Goal: Task Accomplishment & Management: Use online tool/utility

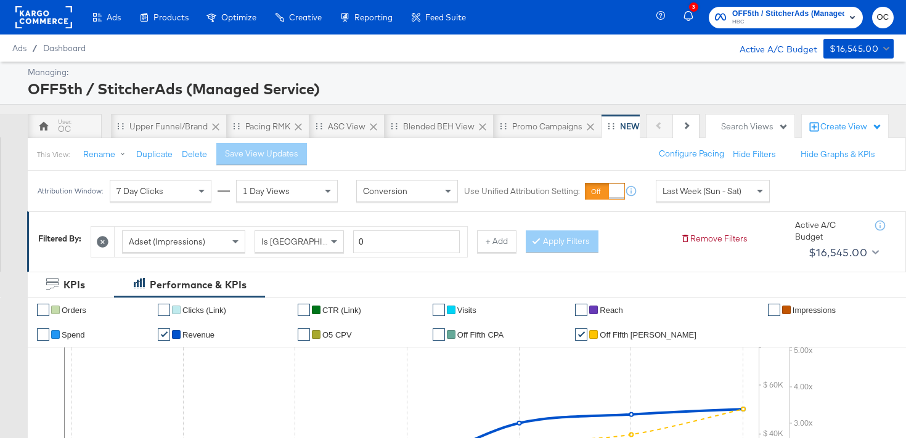
click at [58, 16] on rect at bounding box center [43, 17] width 57 height 22
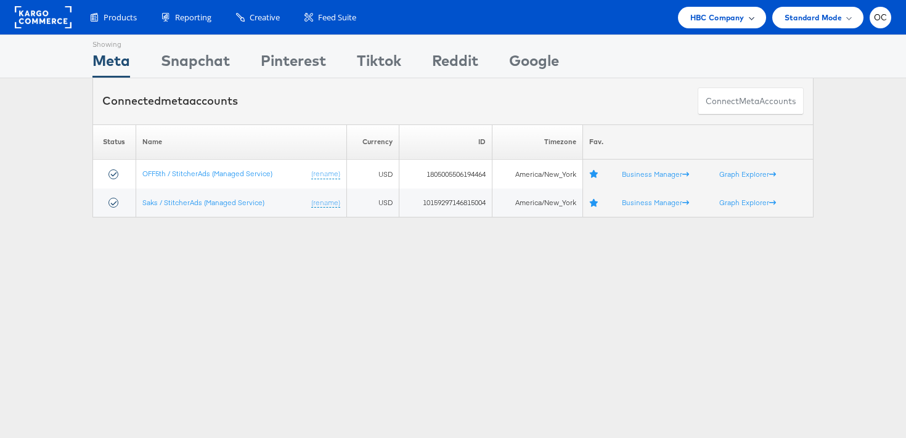
click at [716, 15] on span "HBC Company" at bounding box center [718, 17] width 54 height 13
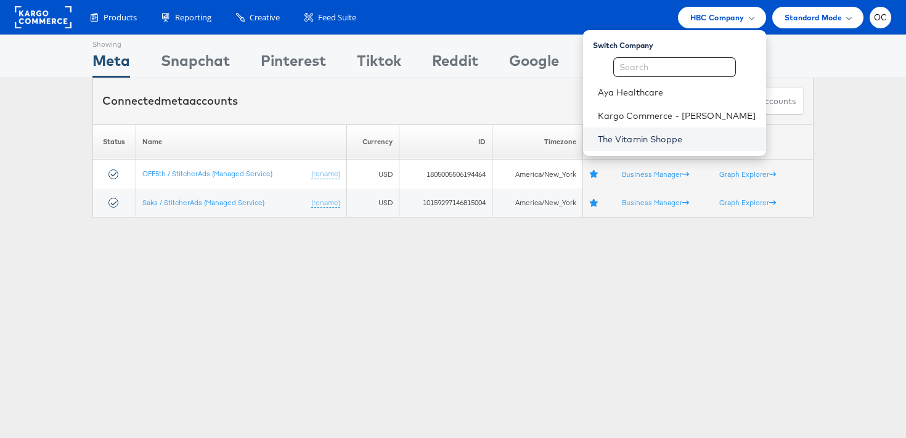
click at [643, 139] on link "The Vitamin Shoppe" at bounding box center [677, 139] width 158 height 12
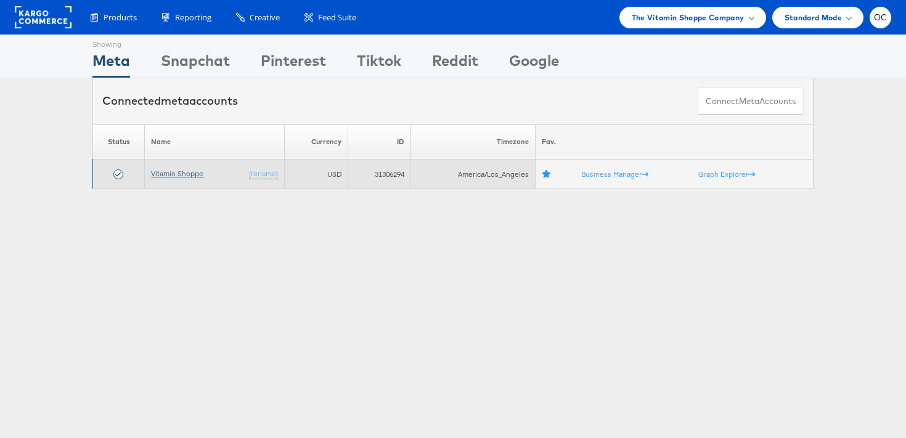
click at [187, 173] on link "Vitamin Shoppe" at bounding box center [177, 173] width 52 height 9
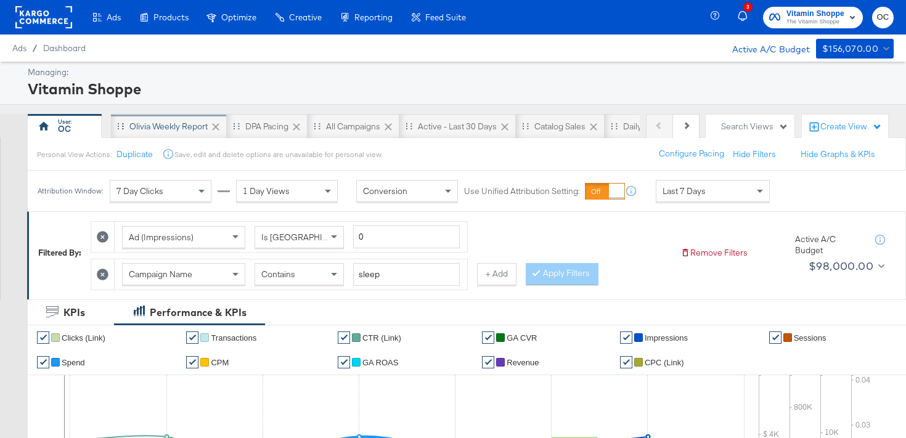
click at [140, 131] on div "Olivia Weekly Report" at bounding box center [168, 127] width 78 height 12
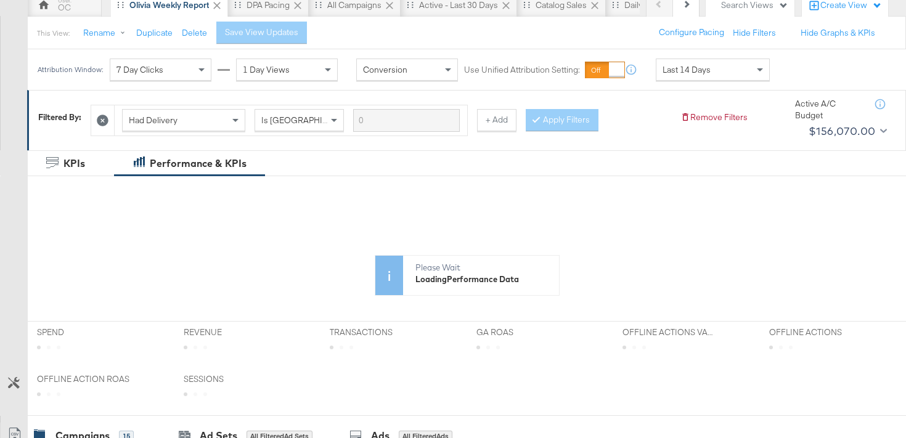
scroll to position [189, 0]
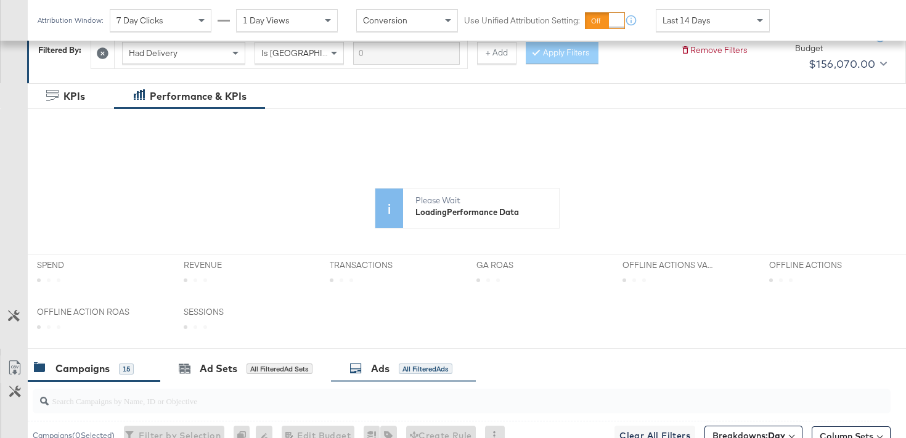
click at [389, 373] on div "Ads" at bounding box center [380, 369] width 18 height 14
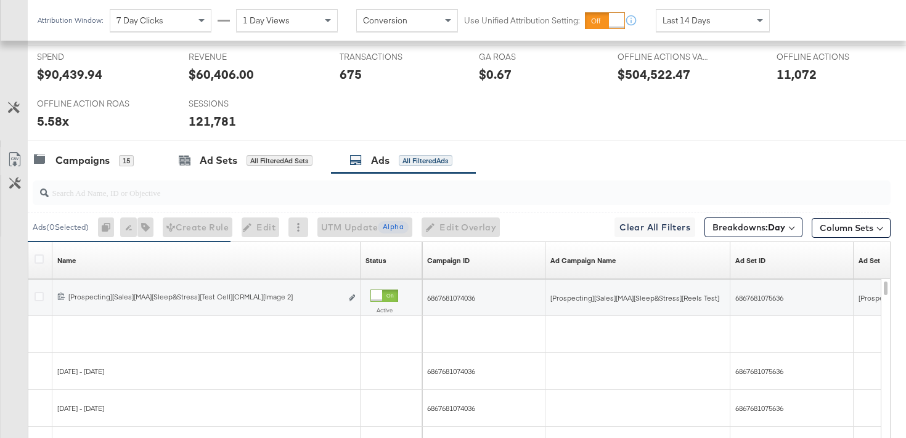
scroll to position [521, 0]
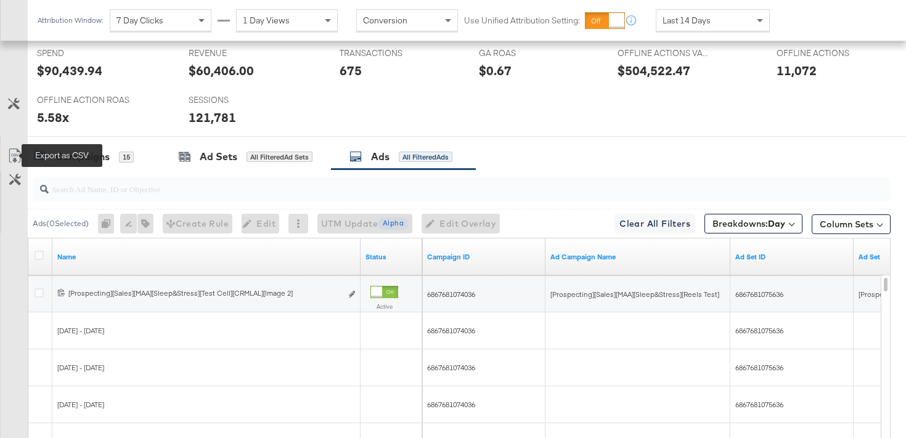
click at [14, 154] on icon at bounding box center [14, 156] width 15 height 15
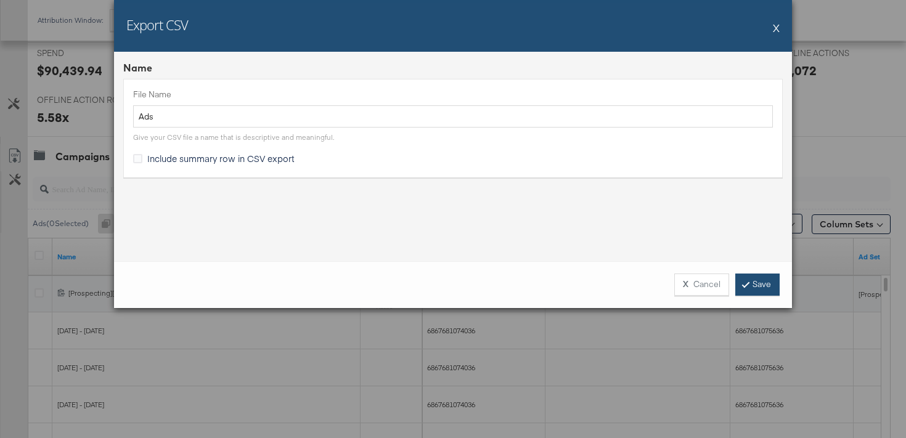
click at [758, 284] on link "Save" at bounding box center [758, 285] width 44 height 22
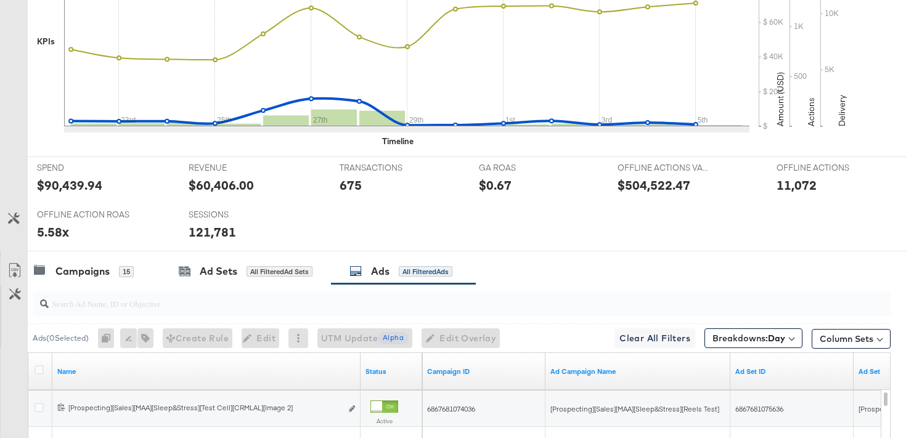
scroll to position [0, 0]
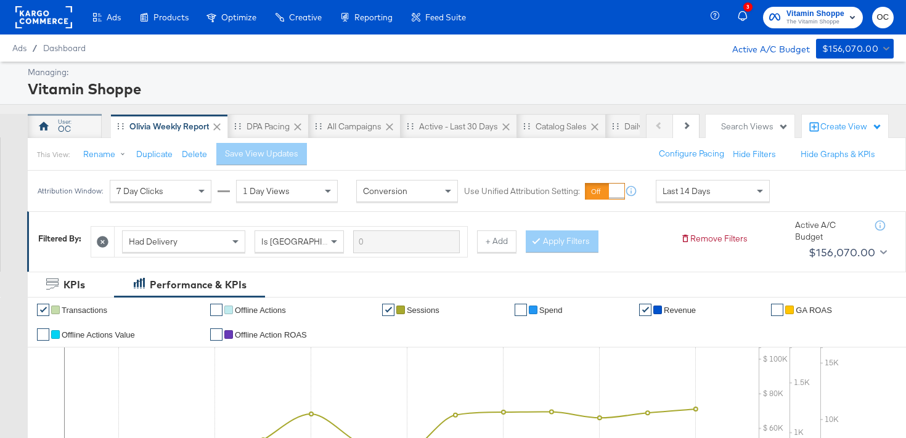
drag, startPoint x: 73, startPoint y: 132, endPoint x: 83, endPoint y: 131, distance: 9.9
click at [73, 132] on div "OC" at bounding box center [65, 126] width 74 height 25
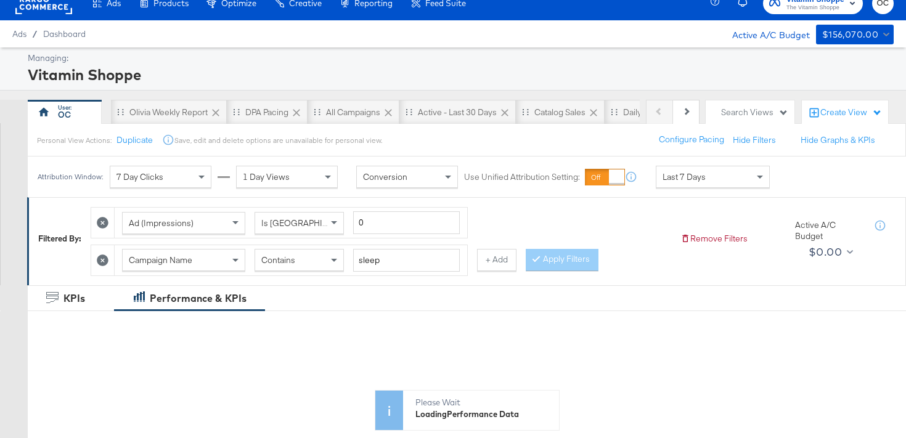
scroll to position [15, 0]
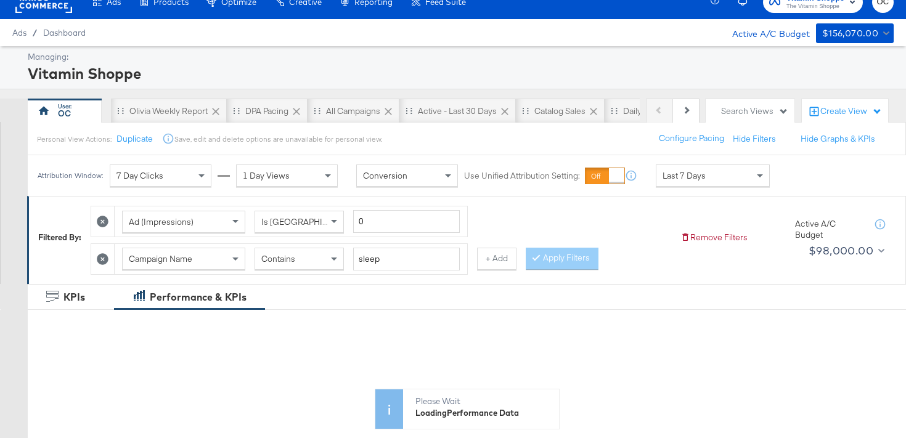
click at [111, 256] on div at bounding box center [102, 259] width 23 height 30
click at [106, 258] on icon at bounding box center [103, 259] width 12 height 12
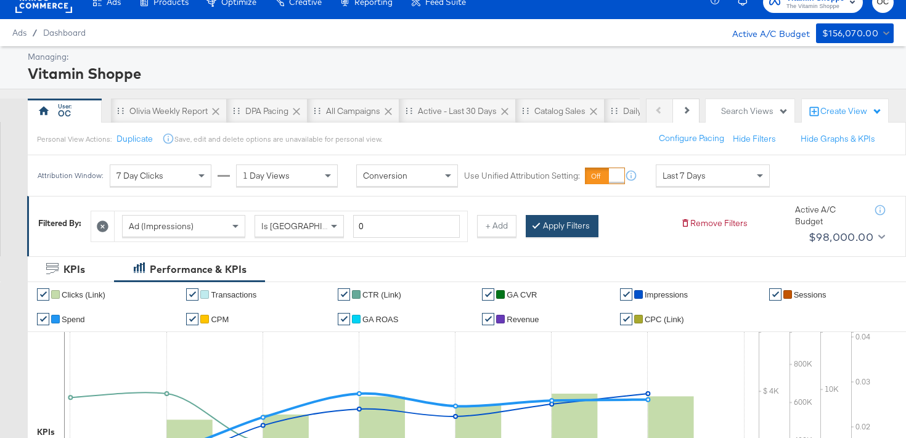
click at [576, 229] on button "Apply Filters" at bounding box center [562, 226] width 73 height 22
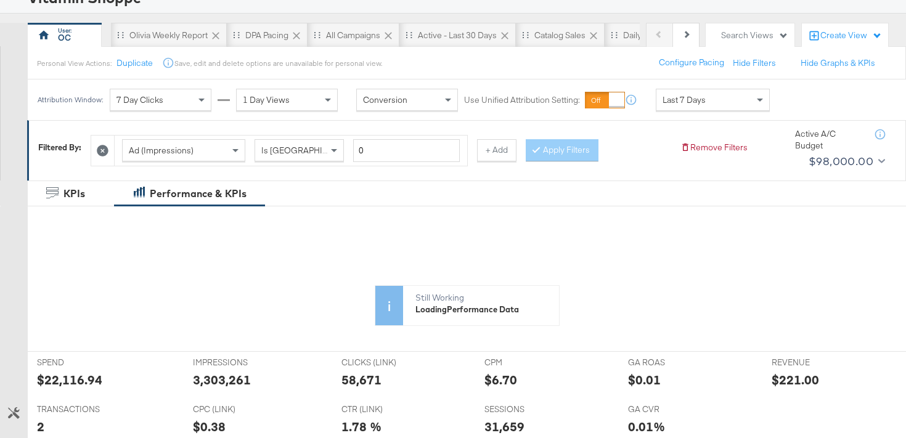
scroll to position [0, 0]
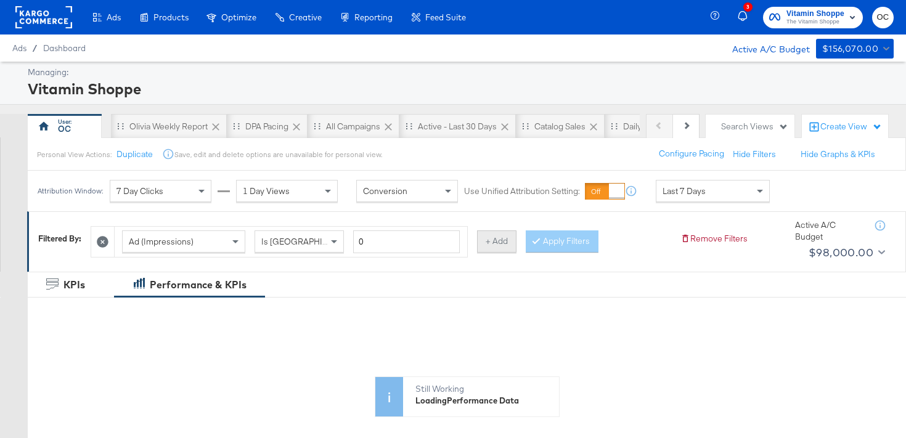
click at [505, 241] on button "+ Add" at bounding box center [496, 242] width 39 height 22
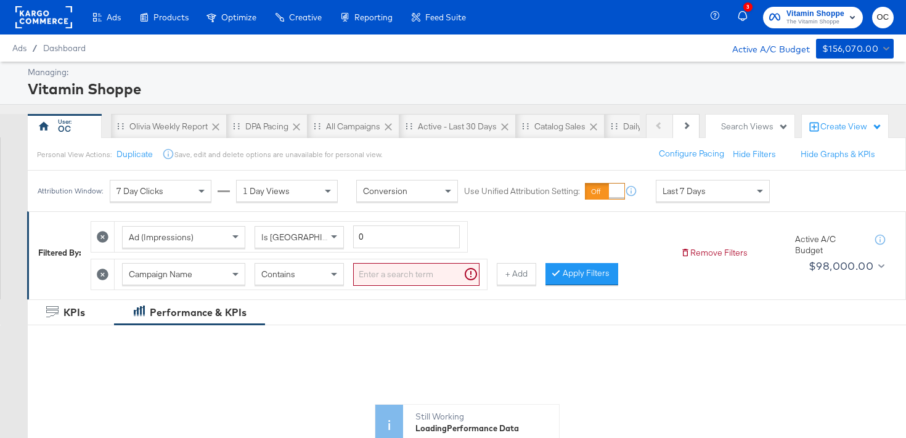
click at [368, 282] on input "search" at bounding box center [416, 274] width 126 height 23
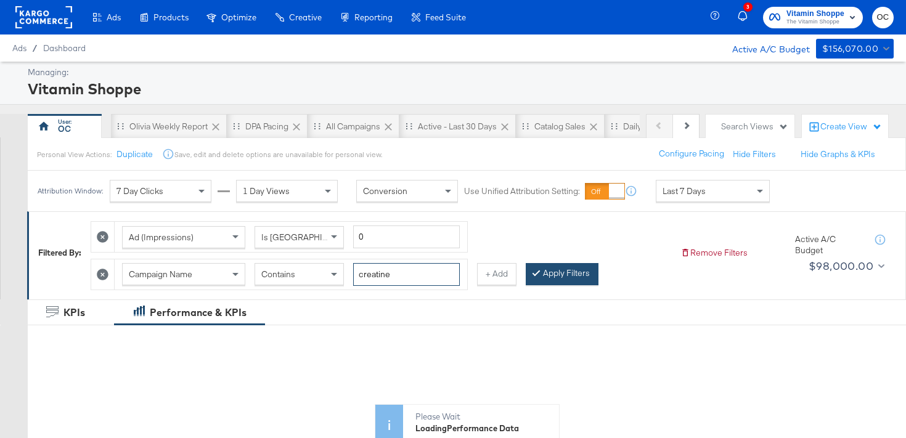
type input "creatine"
click at [560, 284] on button "Apply Filters" at bounding box center [562, 274] width 73 height 22
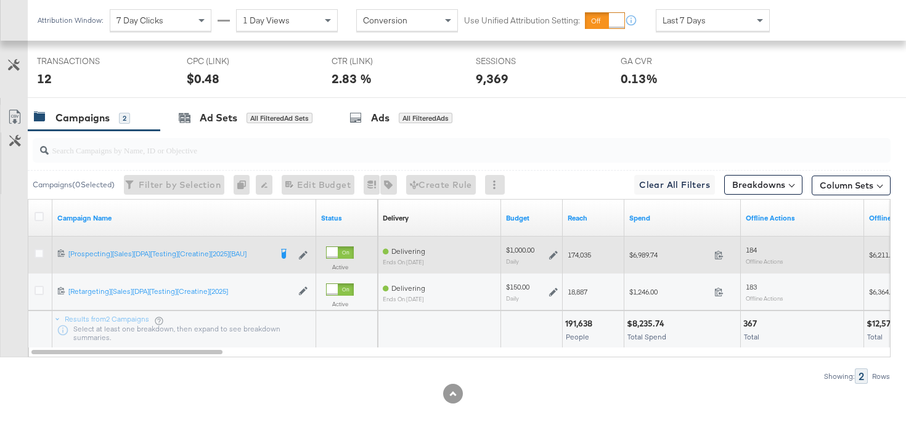
scroll to position [588, 0]
click at [553, 256] on icon at bounding box center [553, 255] width 9 height 9
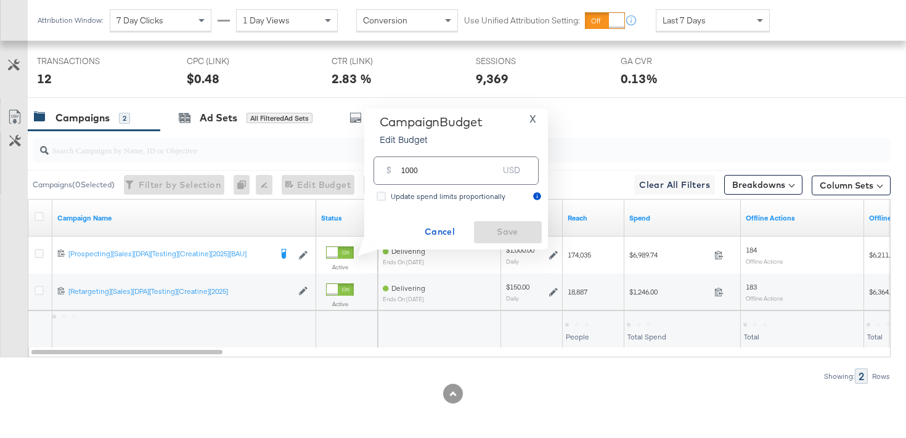
click at [407, 171] on input "1000" at bounding box center [449, 165] width 97 height 27
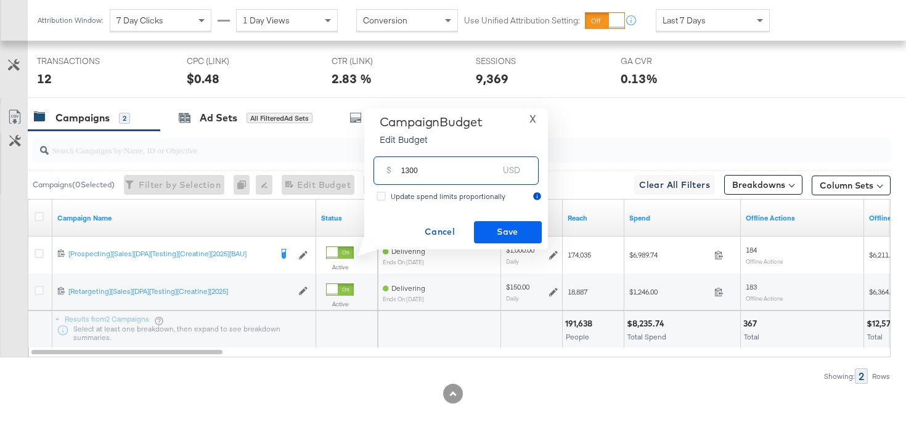
type input "1300"
click at [496, 232] on span "Save" at bounding box center [508, 231] width 58 height 15
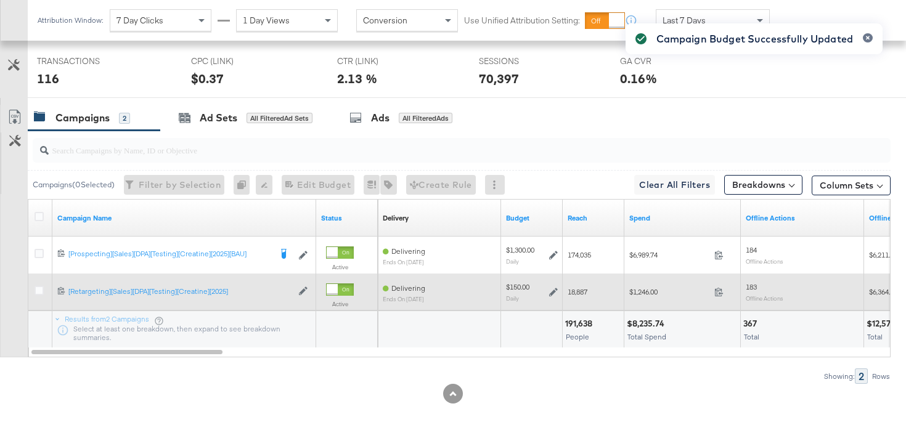
click at [554, 291] on icon at bounding box center [553, 292] width 9 height 9
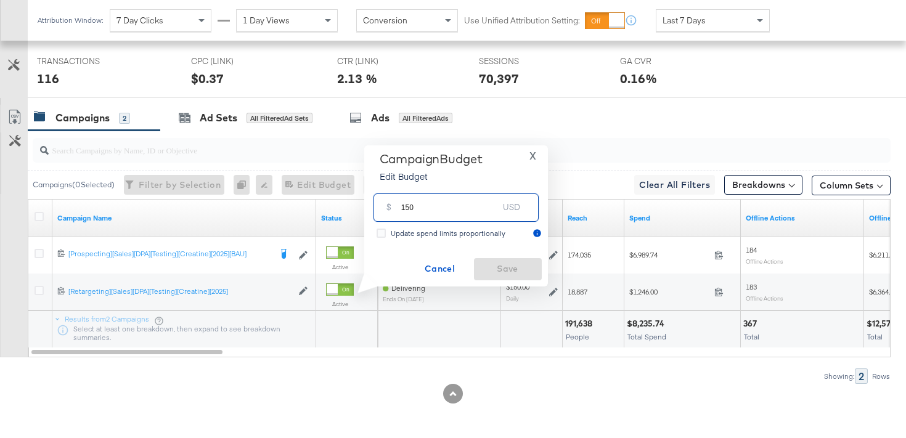
drag, startPoint x: 405, startPoint y: 209, endPoint x: 369, endPoint y: 209, distance: 36.4
click at [372, 209] on div "$ 150 USD" at bounding box center [456, 207] width 171 height 39
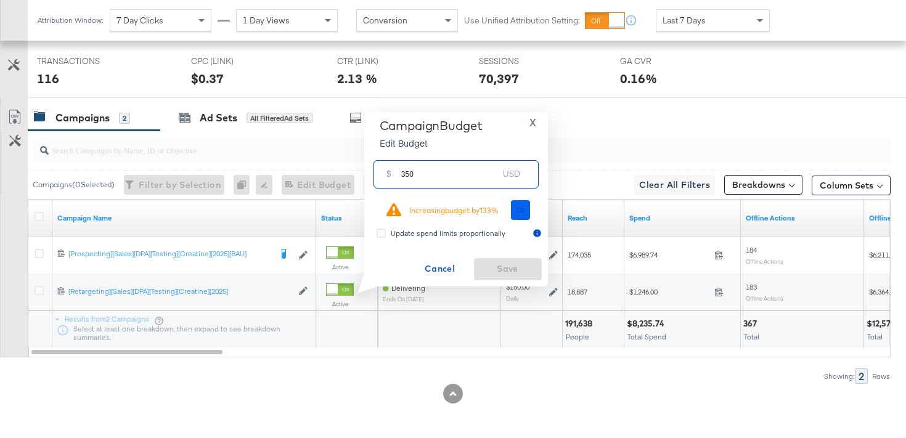
type input "350"
click at [527, 210] on button "Ok" at bounding box center [521, 210] width 20 height 20
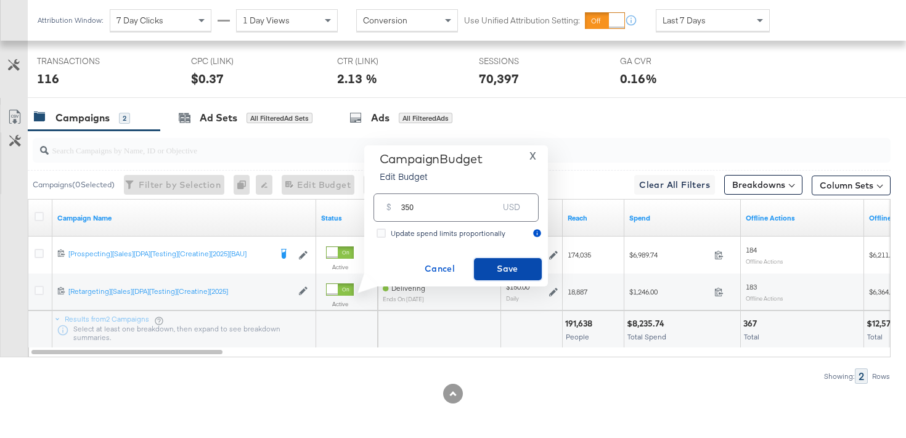
click at [506, 263] on span "Save" at bounding box center [508, 268] width 58 height 15
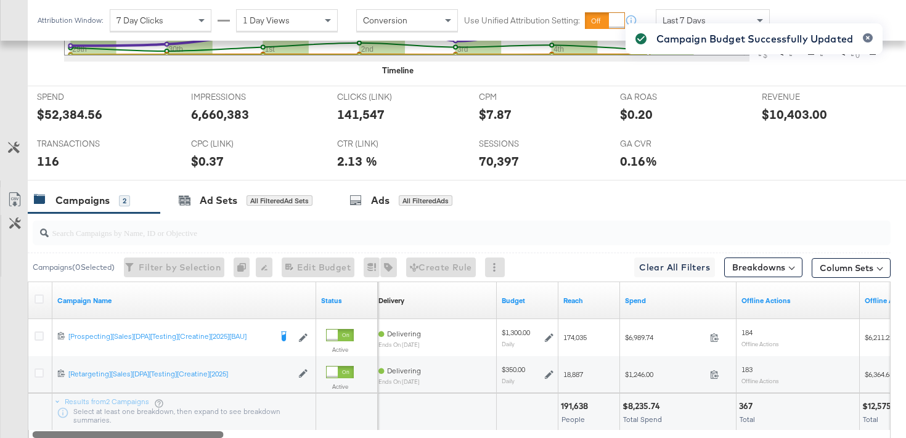
scroll to position [492, 0]
